Goal: Task Accomplishment & Management: Use online tool/utility

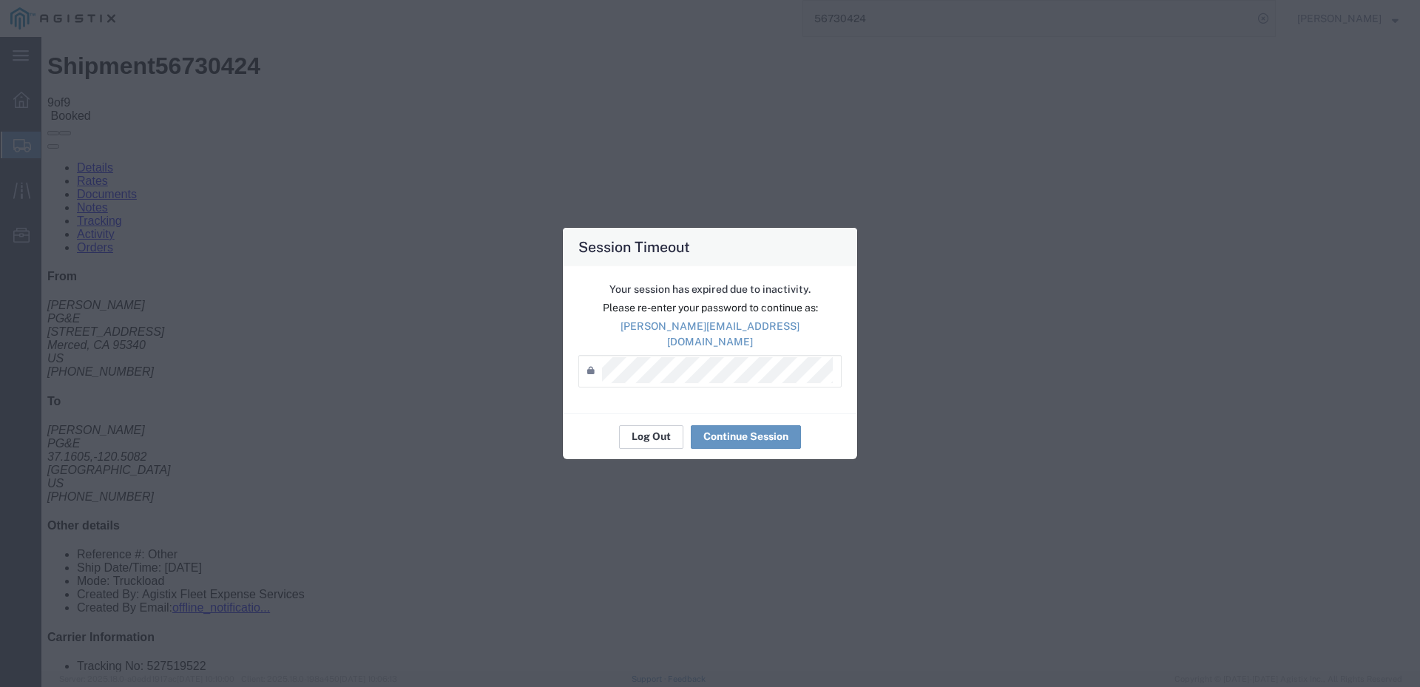
click at [650, 428] on button "Log Out" at bounding box center [651, 437] width 64 height 24
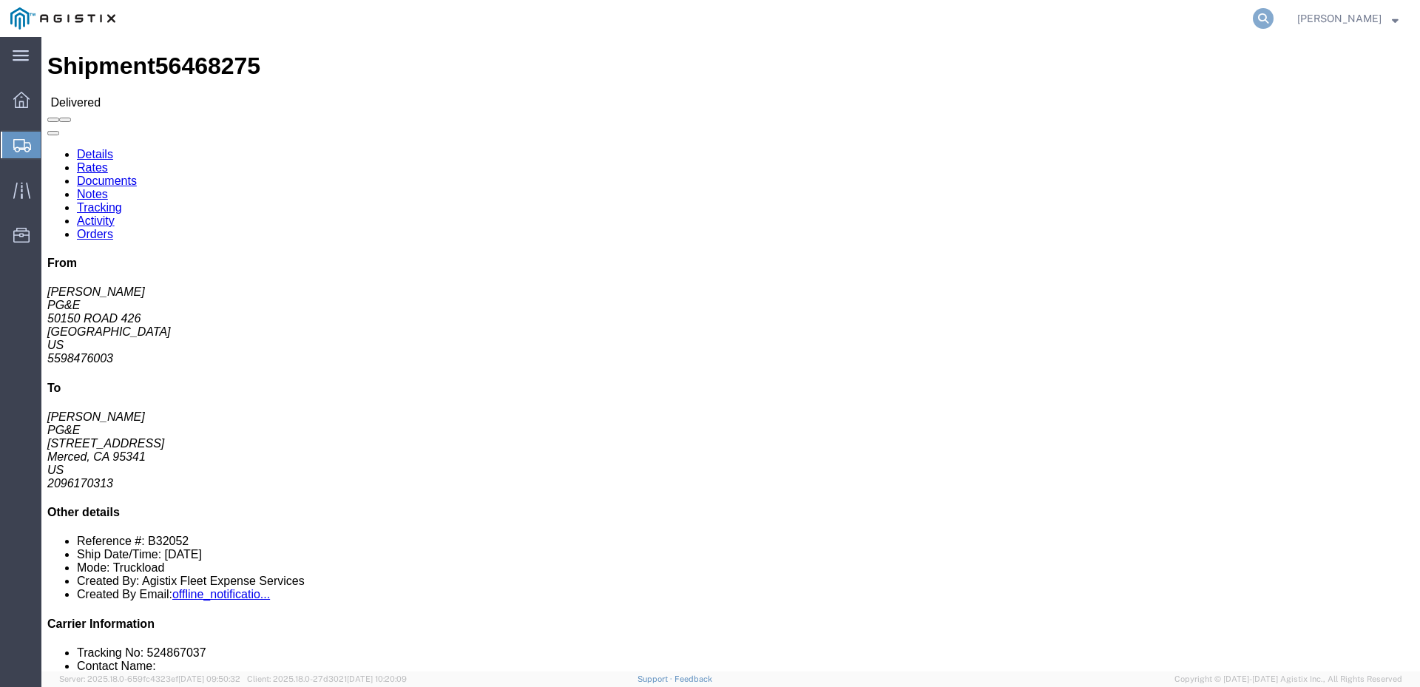
click at [1274, 14] on icon at bounding box center [1263, 18] width 21 height 21
type input "56700248"
click span
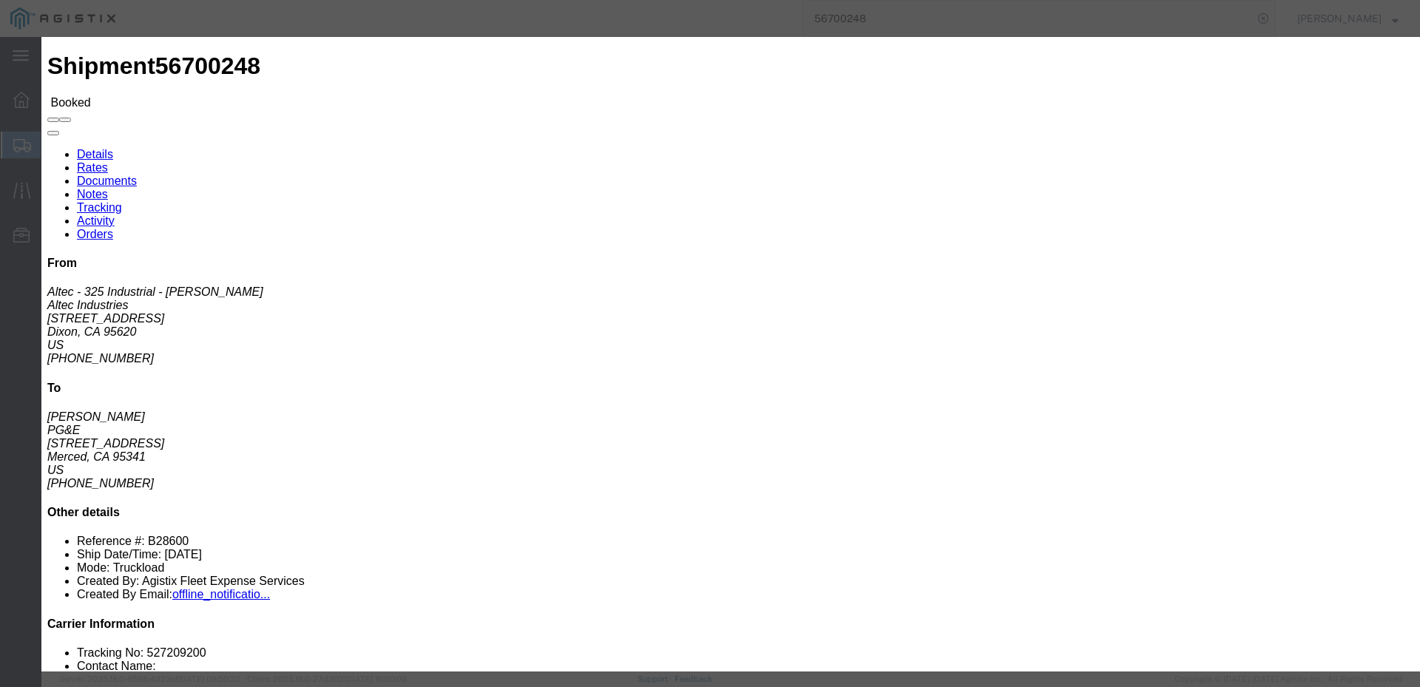
click input "text"
type input "[EMAIL_ADDRESS][DOMAIN_NAME]"
click input "PGE Fleet Bill Of Lading"
checkbox input "true"
click button "Send"
